Goal: Information Seeking & Learning: Learn about a topic

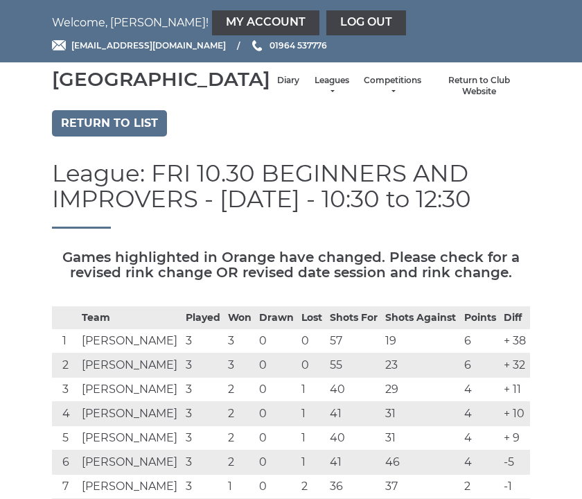
click at [124, 136] on link "Return to list" at bounding box center [109, 123] width 115 height 26
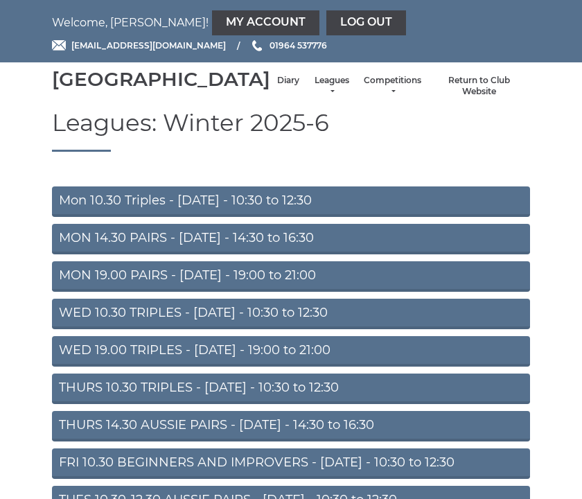
click at [298, 217] on link "Mon 10.30 Triples - [DATE] - 10:30 to 12:30" at bounding box center [291, 201] width 478 height 30
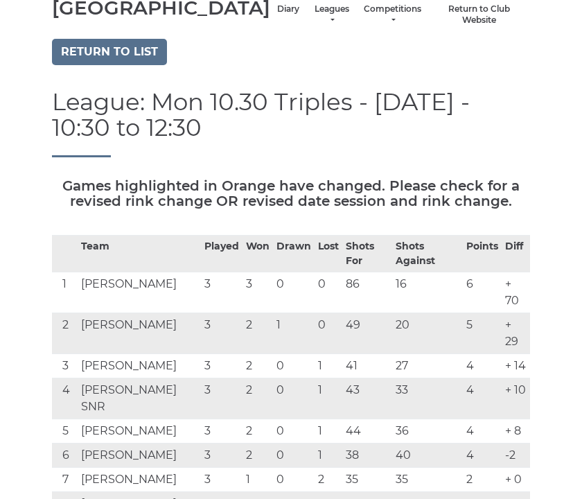
scroll to position [51, 0]
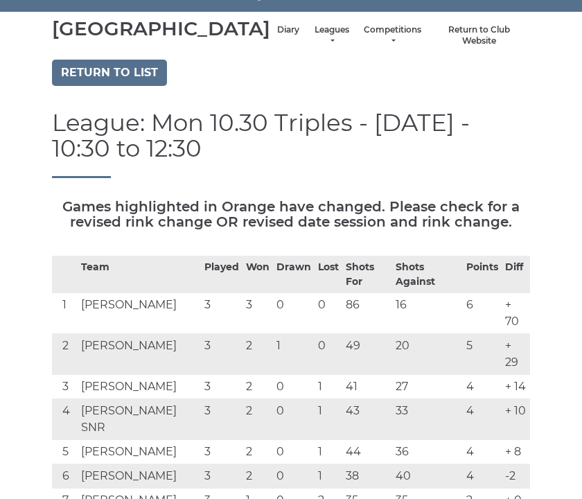
click at [133, 81] on link "Return to list" at bounding box center [109, 73] width 115 height 26
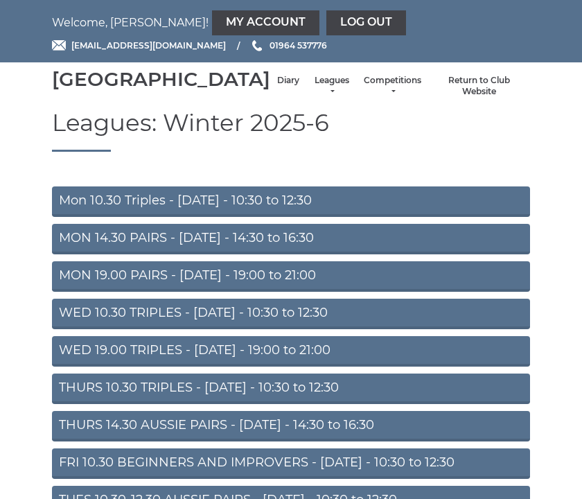
click at [311, 254] on link "MON 14.30 PAIRS - [DATE] - 14:30 to 16:30" at bounding box center [291, 239] width 478 height 30
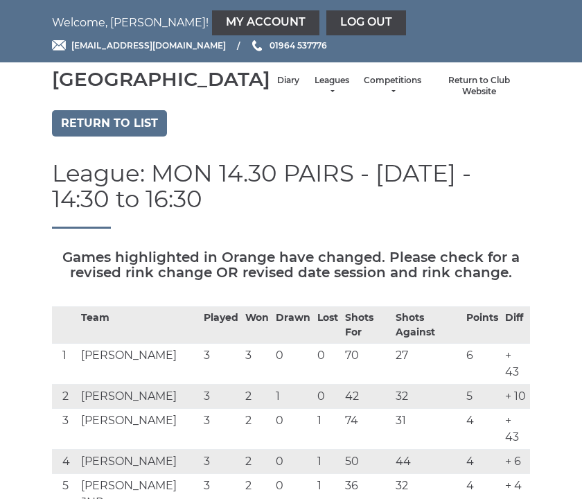
click at [119, 136] on link "Return to list" at bounding box center [109, 123] width 115 height 26
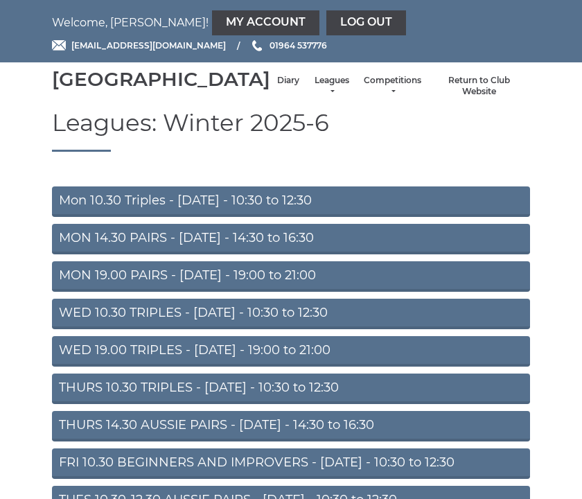
click at [302, 292] on link "MON 19.00 PAIRS - [DATE] - 19:00 to 21:00" at bounding box center [291, 276] width 478 height 30
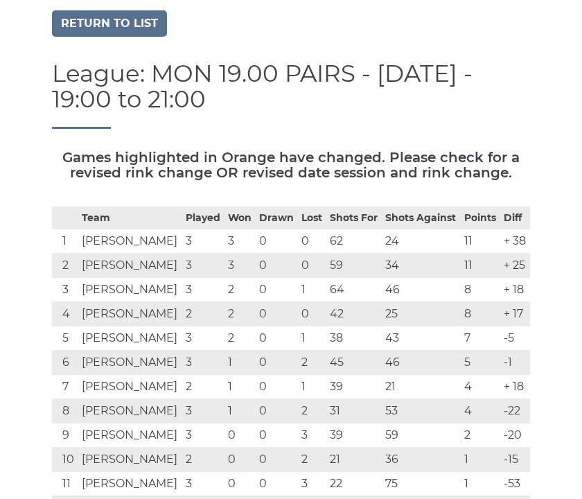
scroll to position [106, 0]
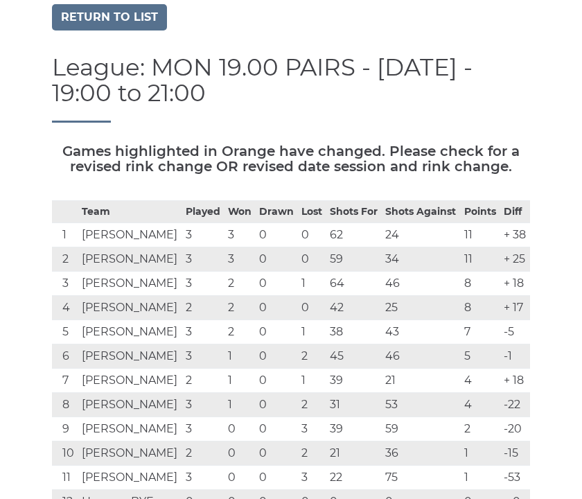
click at [125, 30] on link "Return to list" at bounding box center [109, 17] width 115 height 26
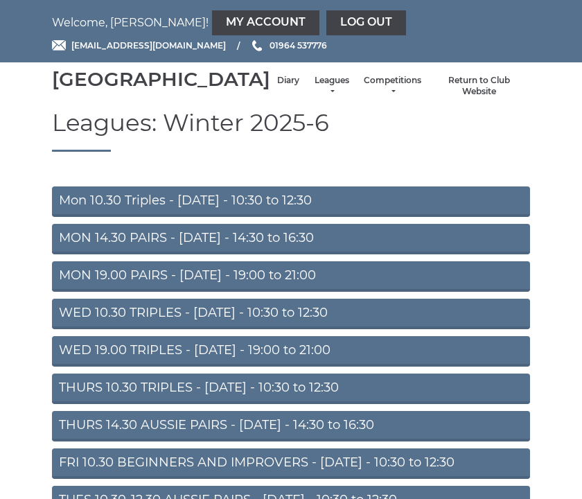
click at [372, 329] on link "WED 10.30 TRIPLES - [DATE] - 10:30 to 12:30" at bounding box center [291, 313] width 478 height 30
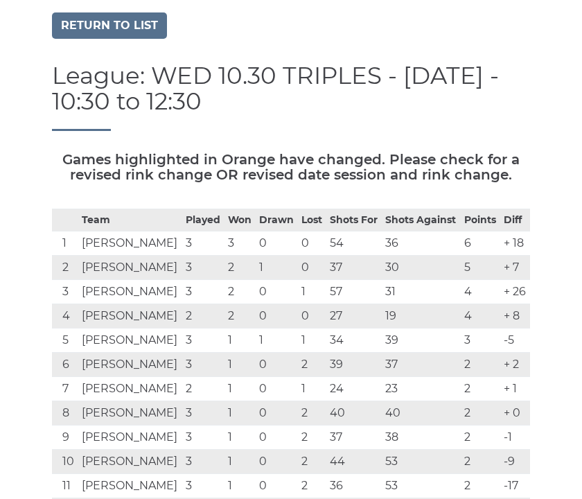
scroll to position [91, 0]
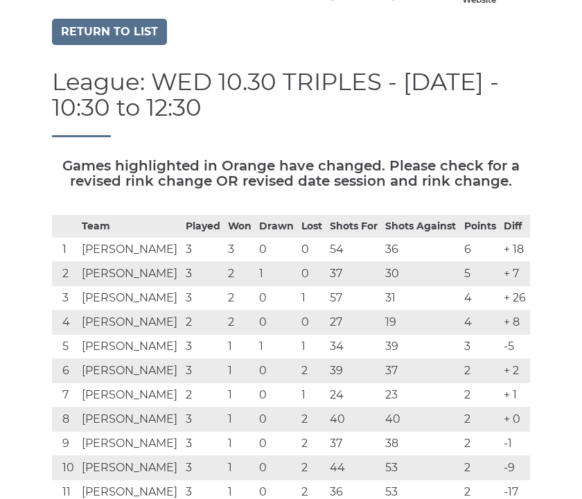
click at [120, 45] on link "Return to list" at bounding box center [109, 32] width 115 height 26
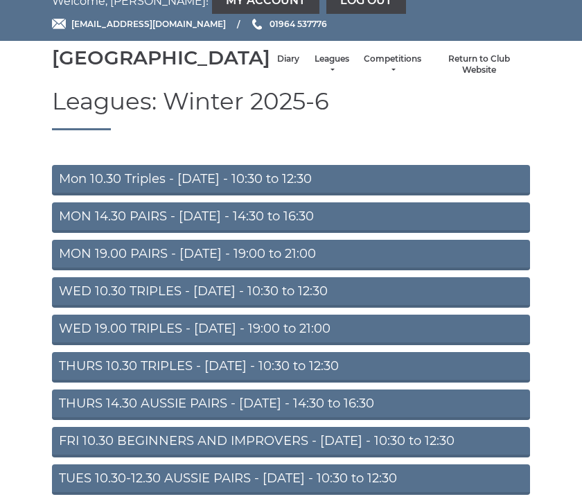
scroll to position [23, 0]
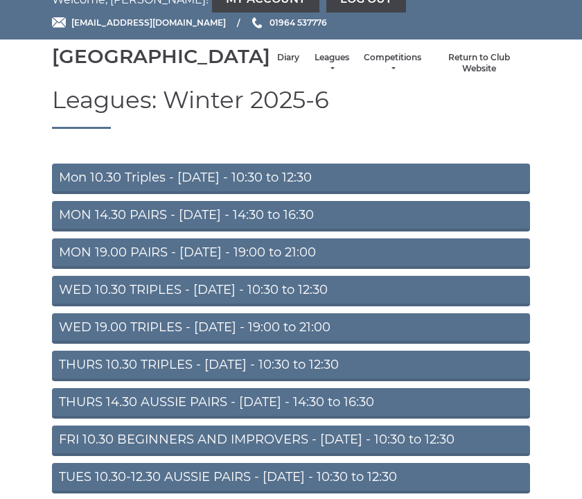
click at [343, 343] on link "WED 19.00 TRIPLES - Wednesday - 19:00 to 21:00" at bounding box center [291, 328] width 478 height 30
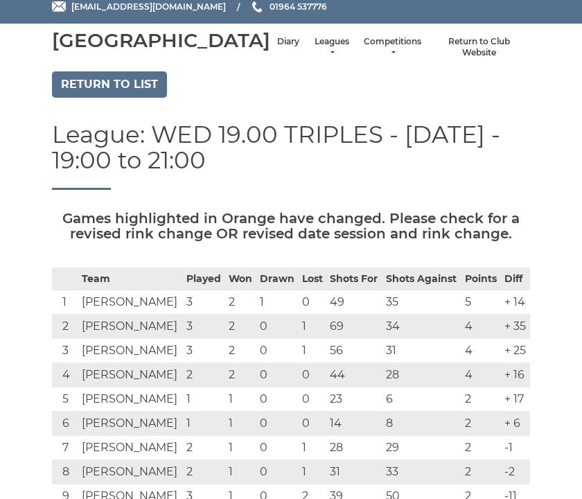
scroll to position [38, 0]
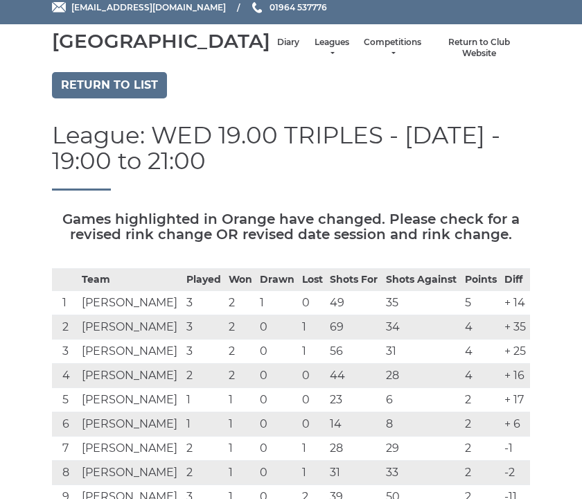
click at [134, 98] on link "Return to list" at bounding box center [109, 85] width 115 height 26
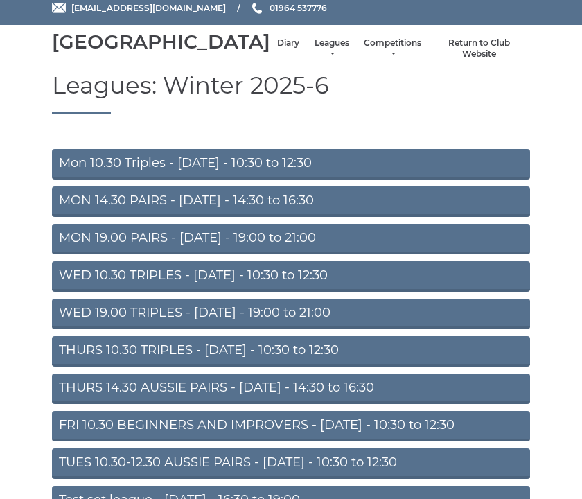
scroll to position [39, 0]
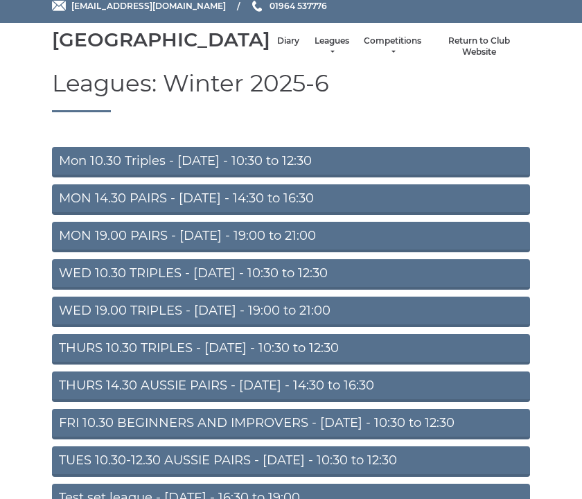
click at [391, 402] on link "THURS 14.30 AUSSIE PAIRS - Thursday - 14:30 to 16:30" at bounding box center [291, 386] width 478 height 30
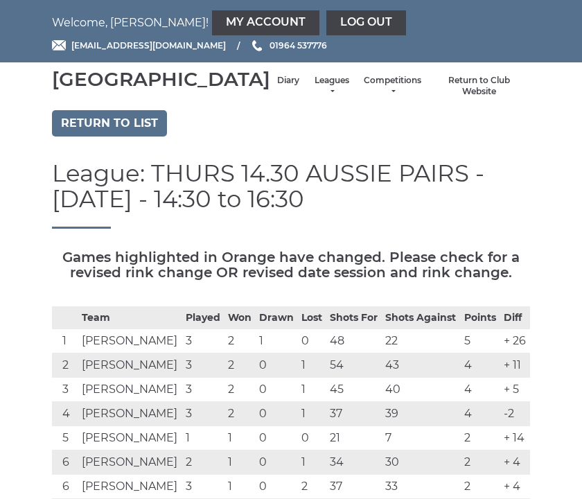
click at [135, 136] on link "Return to list" at bounding box center [109, 123] width 115 height 26
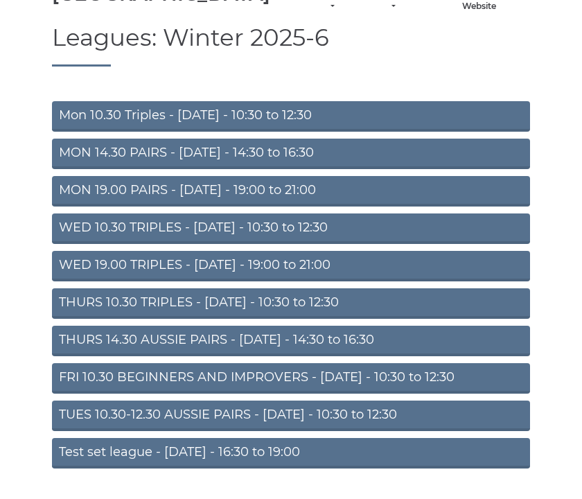
scroll to position [86, 0]
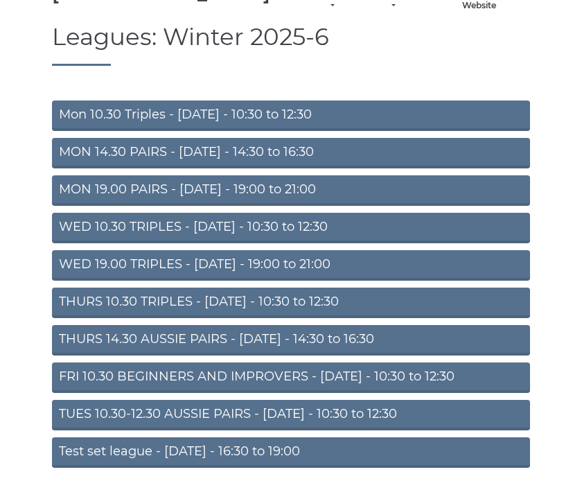
click at [391, 430] on link "TUES 10.30-12.30 AUSSIE PAIRS - [DATE] - 10:30 to 12:30" at bounding box center [291, 415] width 478 height 30
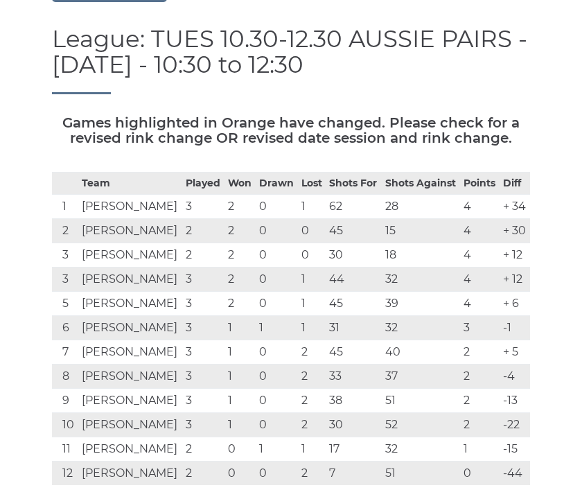
scroll to position [139, 0]
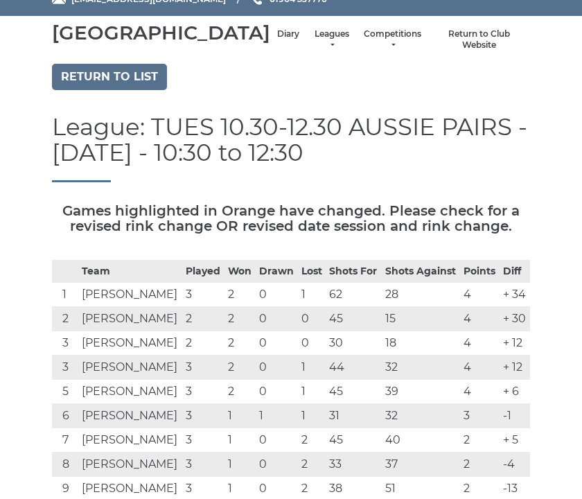
scroll to position [0, 0]
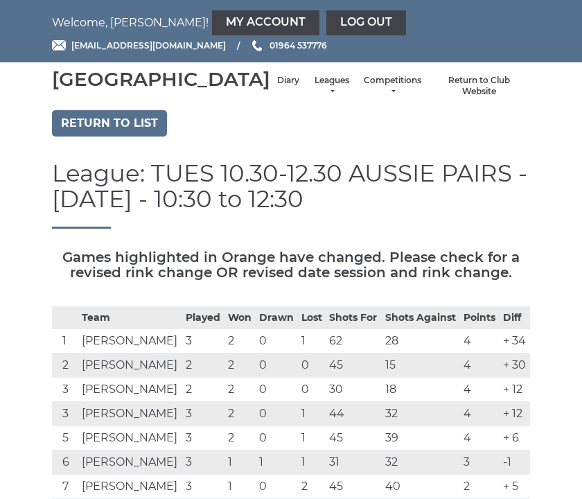
click at [130, 136] on link "Return to list" at bounding box center [109, 123] width 115 height 26
